Goal: Book appointment/travel/reservation

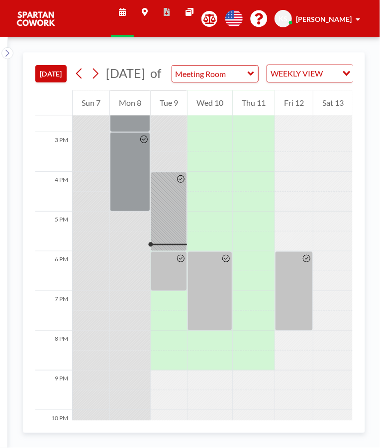
scroll to position [614, 0]
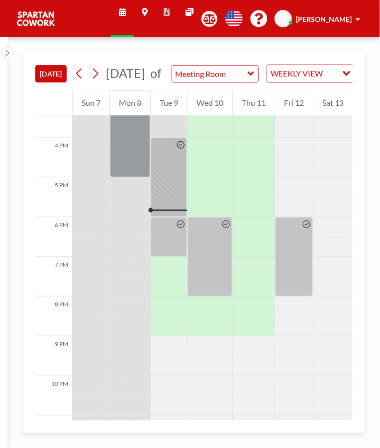
click at [167, 213] on div at bounding box center [169, 178] width 36 height 80
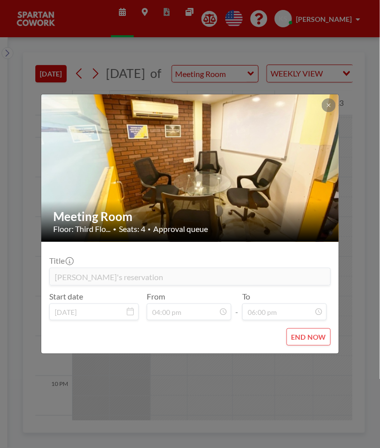
click at [315, 390] on div "Meeting Room Floor: Third Flo... • Seats: 4 • Approval queue Title [PERSON_NAME…" at bounding box center [190, 224] width 380 height 448
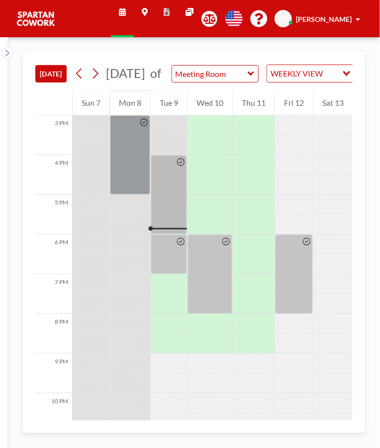
scroll to position [614, 0]
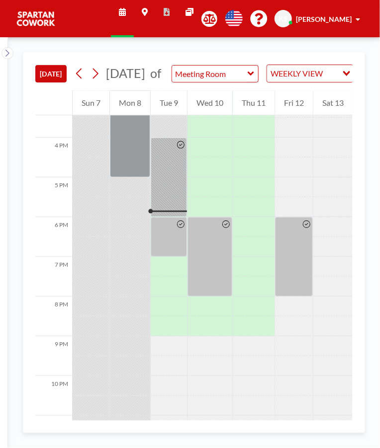
click at [172, 245] on div at bounding box center [169, 237] width 36 height 40
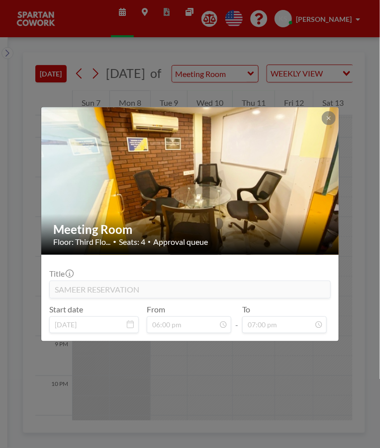
click at [320, 74] on div "Meeting Room Floor: Third Flo... • Seats: 4 • Approval queue Title SAMEER RESER…" at bounding box center [190, 224] width 380 height 448
